Goal: Task Accomplishment & Management: Complete application form

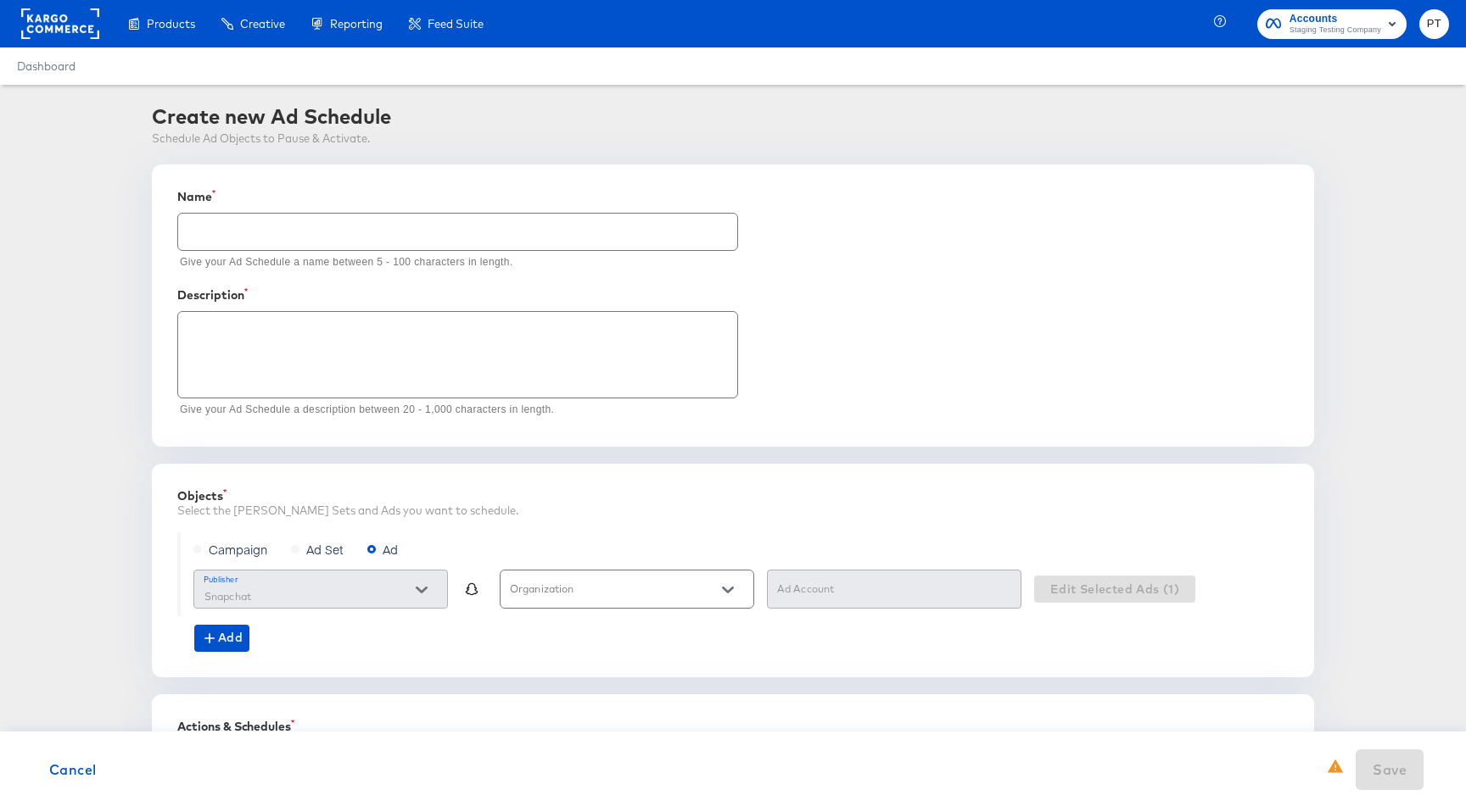
click at [254, 242] on input "text" at bounding box center [457, 225] width 559 height 36
